Goal: Register for event/course

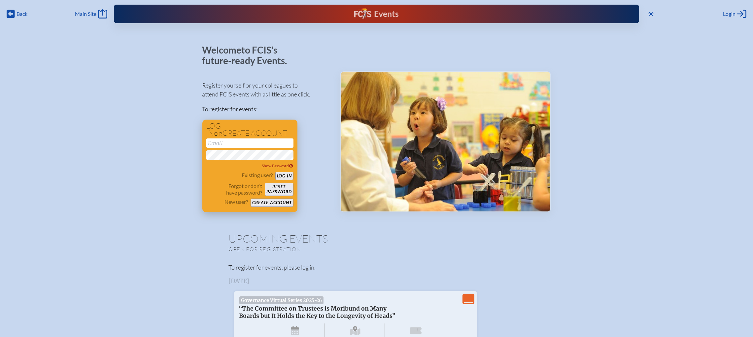
type input "[EMAIL_ADDRESS][DOMAIN_NAME]"
click at [282, 176] on button "Log in" at bounding box center [284, 176] width 18 height 8
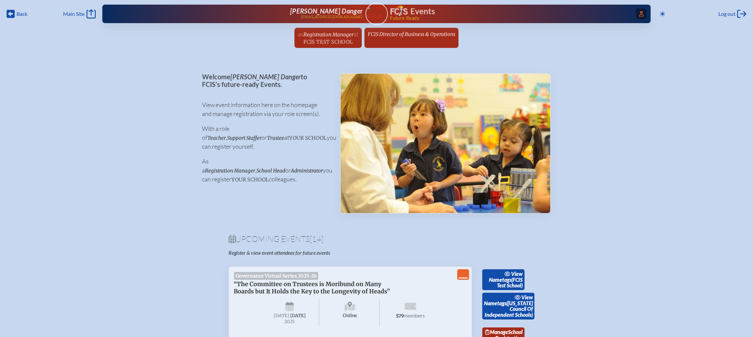
click at [642, 15] on span "Access Users..." at bounding box center [641, 14] width 11 height 11
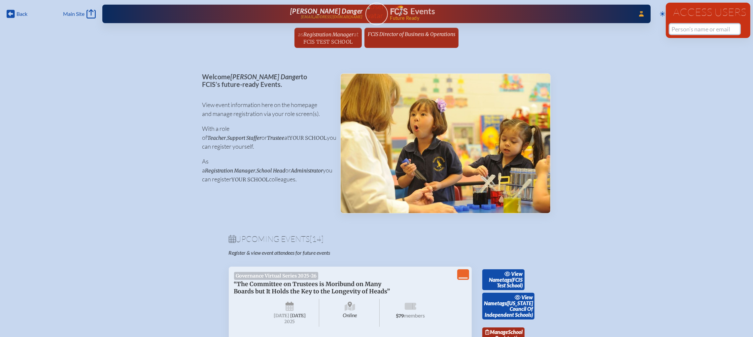
click at [674, 31] on input "text" at bounding box center [705, 29] width 70 height 10
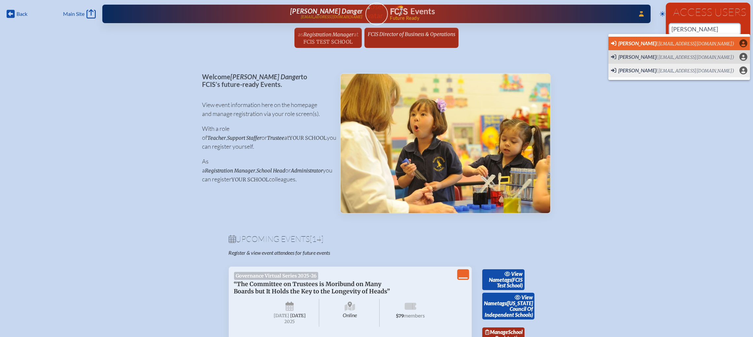
scroll to position [0, 7]
click at [633, 41] on span "[PERSON_NAME]" at bounding box center [638, 43] width 38 height 6
type input "[EMAIL_ADDRESS][DOMAIN_NAME]"
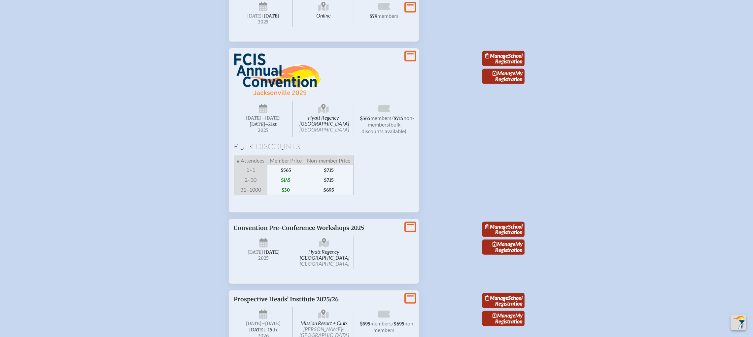
scroll to position [990, 0]
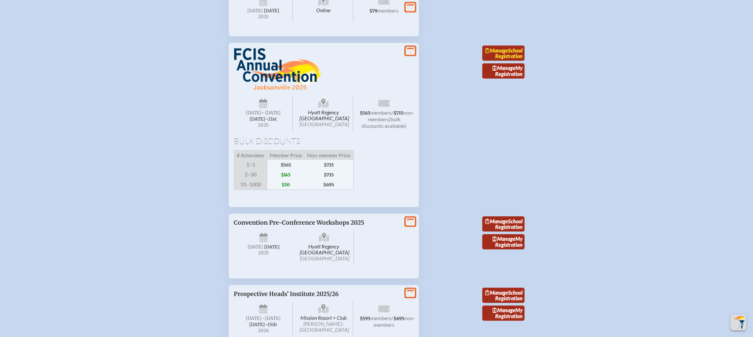
click at [510, 61] on link "Manage School Registration" at bounding box center [503, 53] width 42 height 15
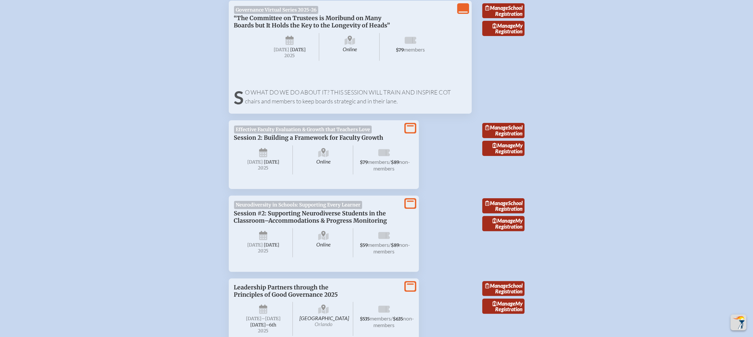
scroll to position [198, 0]
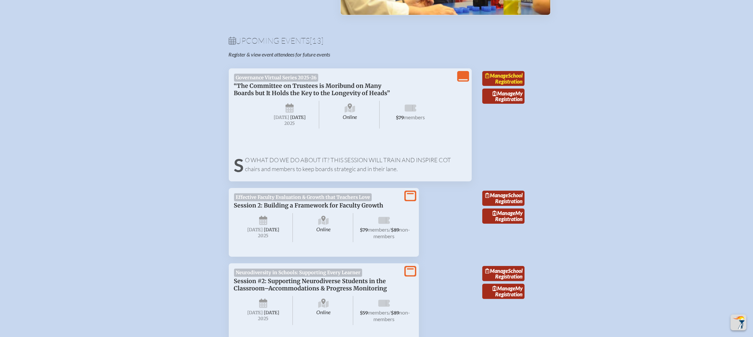
click at [508, 81] on link "Manage School Registration" at bounding box center [503, 78] width 42 height 15
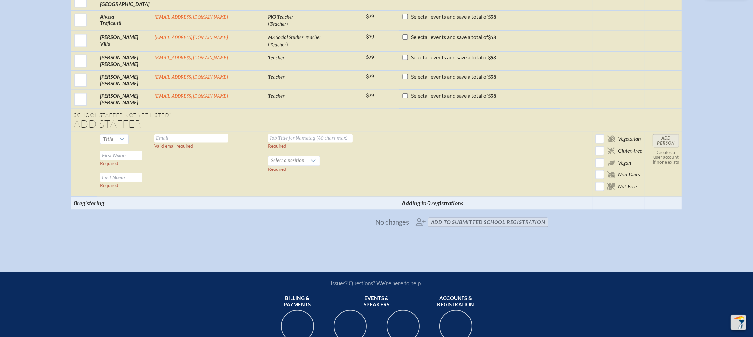
scroll to position [1972, 0]
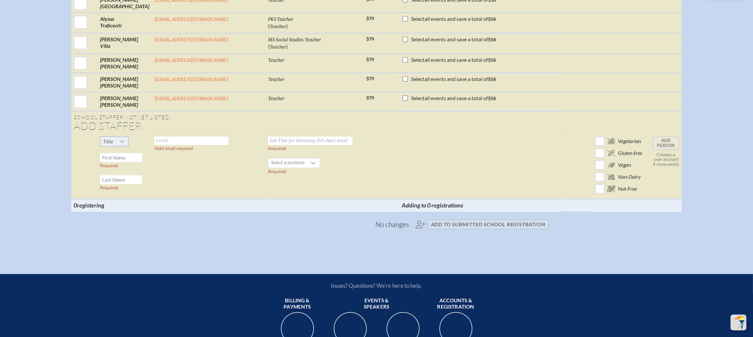
click at [128, 137] on div at bounding box center [122, 141] width 13 height 9
click at [139, 170] on li "Dr" at bounding box center [136, 166] width 28 height 9
click at [197, 138] on input "text" at bounding box center [192, 140] width 74 height 8
type input "Arvi"
paste input "abalseiro@cushmanschool.org"
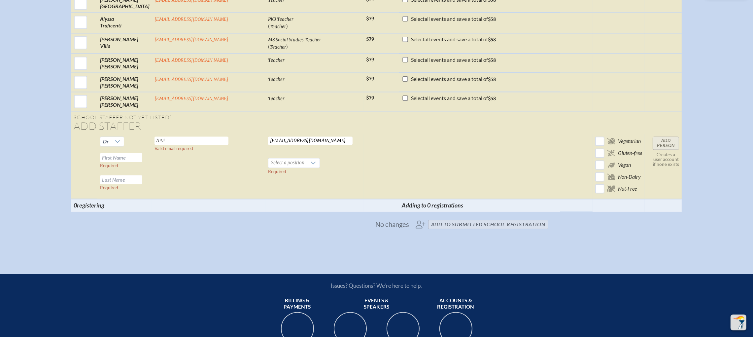
type input "abalseiro@cushmanschool.org"
click at [219, 139] on input "Arvi" at bounding box center [192, 140] width 74 height 8
drag, startPoint x: 219, startPoint y: 134, endPoint x: 150, endPoint y: 130, distance: 68.8
click at [150, 134] on tr "Dr Required Required Arvi Valid email required abalseiro@cushmanschool.org Requ…" at bounding box center [376, 166] width 611 height 65
paste input "abalseiro@cushmanschool.org"
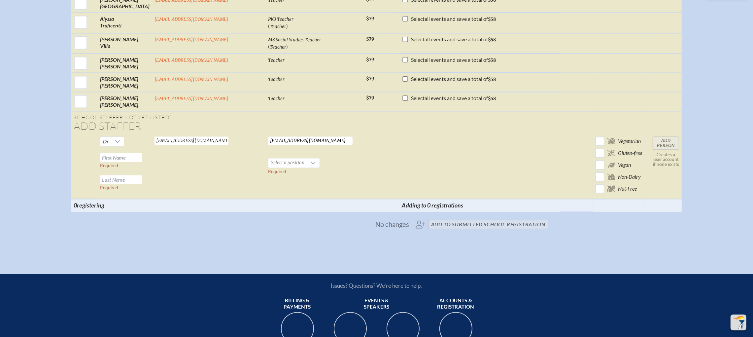
type input "abalseiro@cushmanschool.org"
type input "Head of School"
click at [142, 155] on input "text" at bounding box center [121, 157] width 42 height 9
type input "Arvi"
drag, startPoint x: 188, startPoint y: 136, endPoint x: 173, endPoint y: 134, distance: 14.3
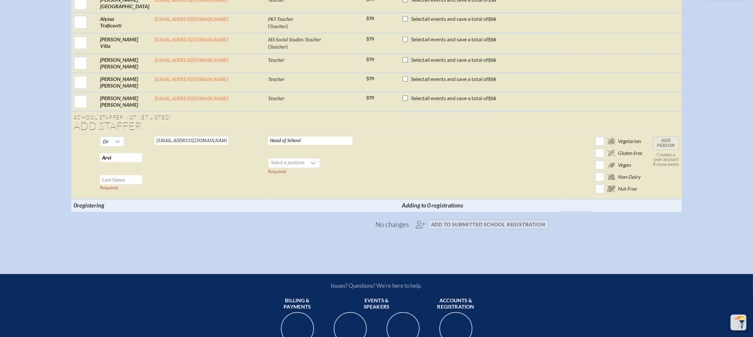
click at [173, 136] on input "abalseiro@cushmanschool.org" at bounding box center [192, 140] width 74 height 8
click at [142, 176] on input "text" at bounding box center [121, 179] width 42 height 9
paste input "balseir"
click at [126, 175] on input "balseir" at bounding box center [121, 179] width 42 height 9
click at [142, 175] on input "Balseir" at bounding box center [121, 179] width 42 height 9
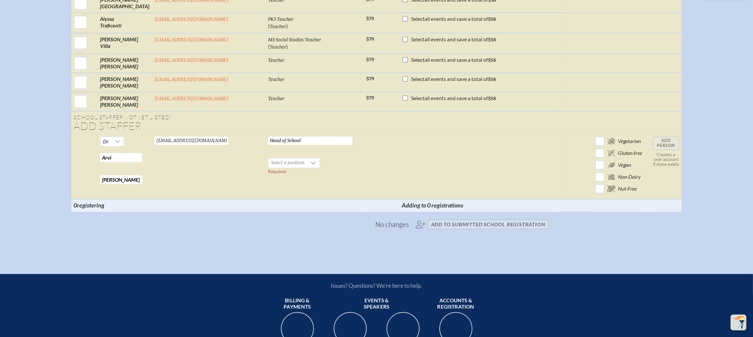
type input "Balseiro"
click at [180, 174] on td "abalseiro@cushmanschool.org Valid email required" at bounding box center [209, 166] width 114 height 65
click at [280, 158] on span "Select a position" at bounding box center [287, 162] width 39 height 9
click at [280, 189] on li "School Head" at bounding box center [273, 188] width 51 height 9
click at [653, 139] on input "Add Person" at bounding box center [666, 142] width 26 height 13
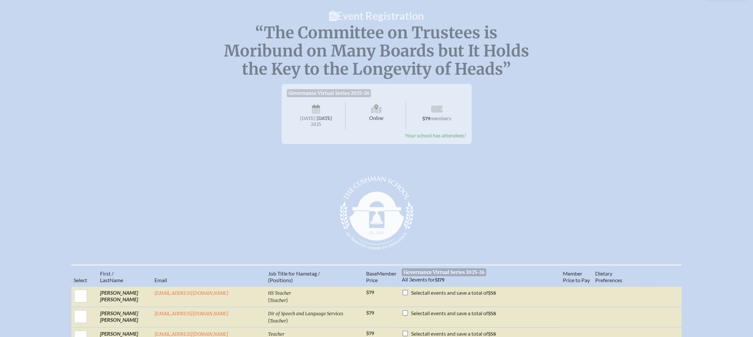
scroll to position [0, 0]
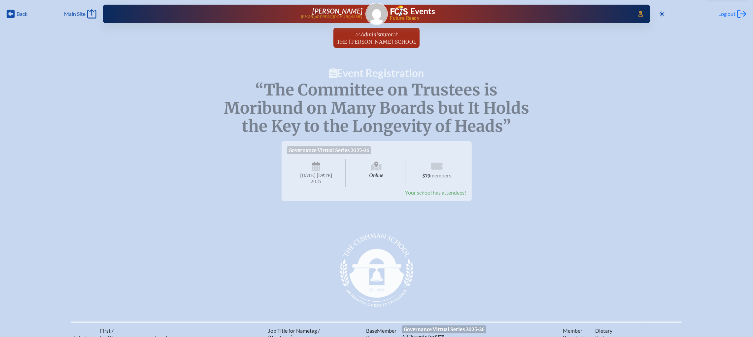
click at [736, 16] on div "Log out Log out" at bounding box center [733, 13] width 28 height 9
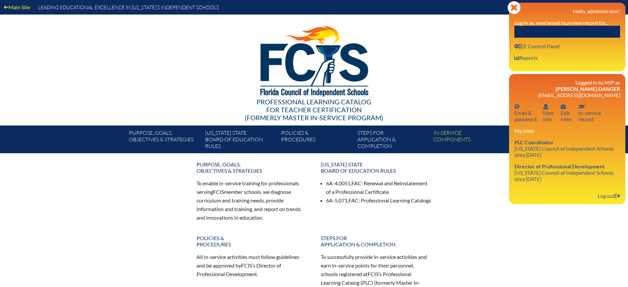
click at [575, 32] on input "text" at bounding box center [567, 32] width 106 height 12
